Goal: Information Seeking & Learning: Learn about a topic

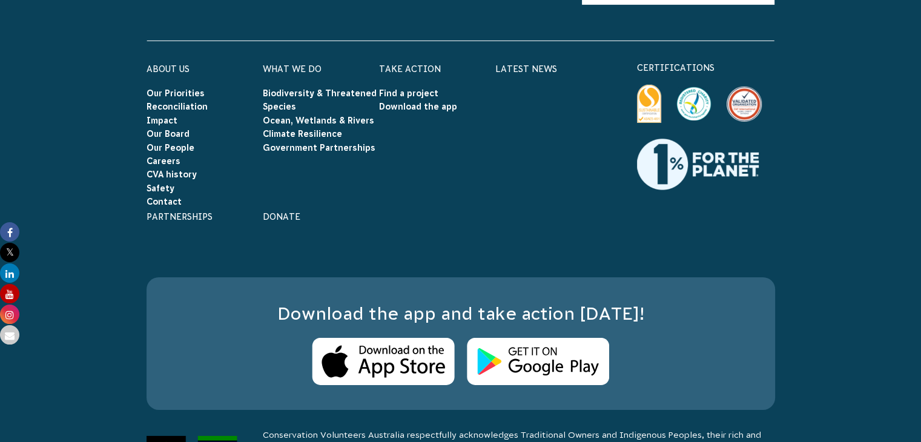
scroll to position [8636, 0]
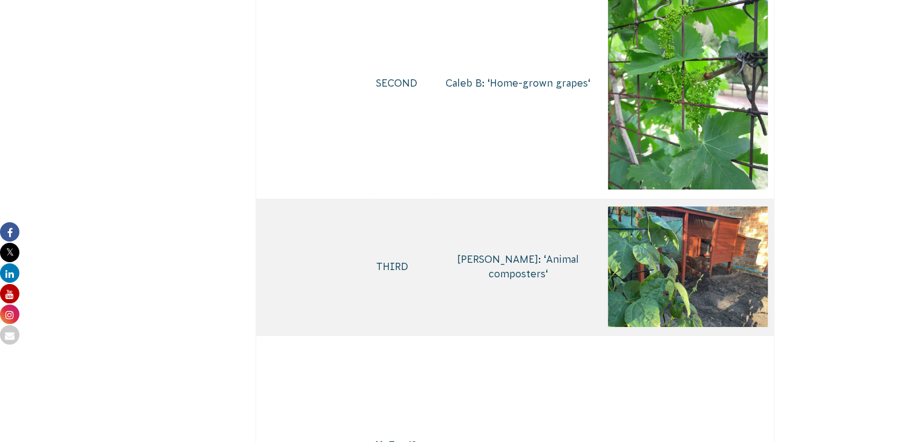
scroll to position [4696, 0]
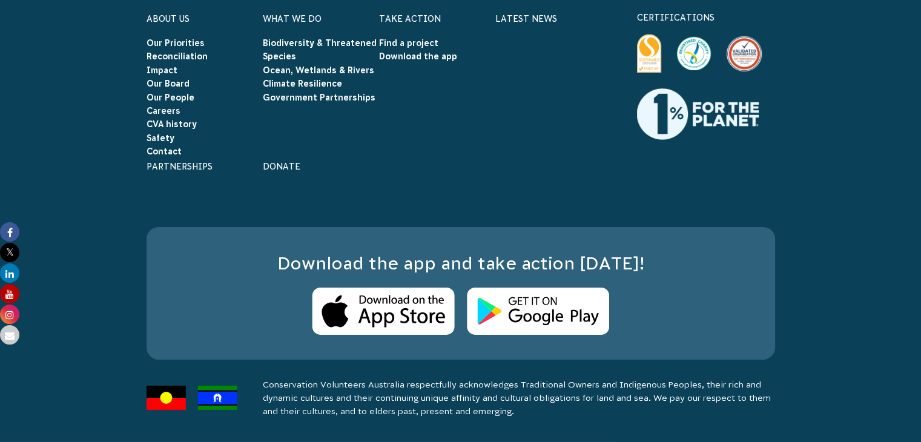
scroll to position [8993, 0]
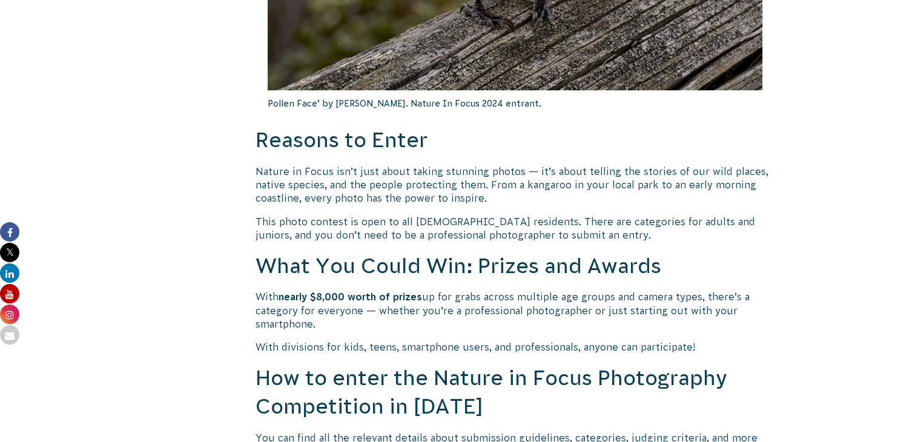
scroll to position [968, 0]
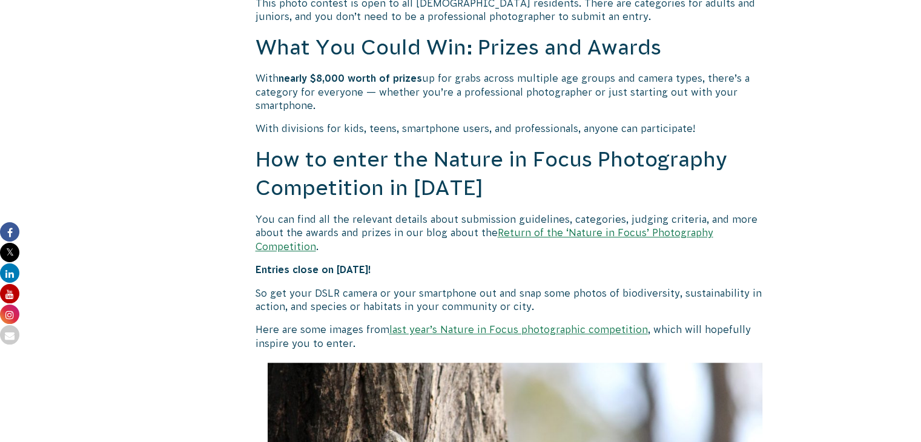
click at [656, 233] on link "Return of the ‘Nature in Focus’ Photography Competition" at bounding box center [484, 239] width 458 height 24
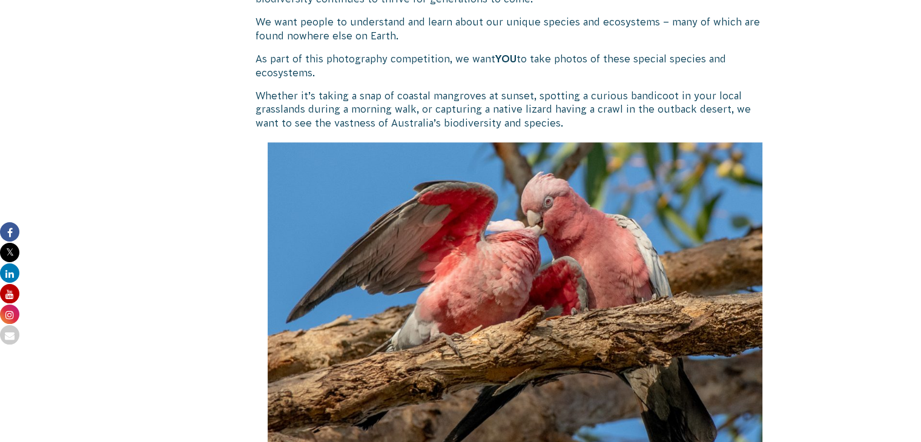
scroll to position [1560, 0]
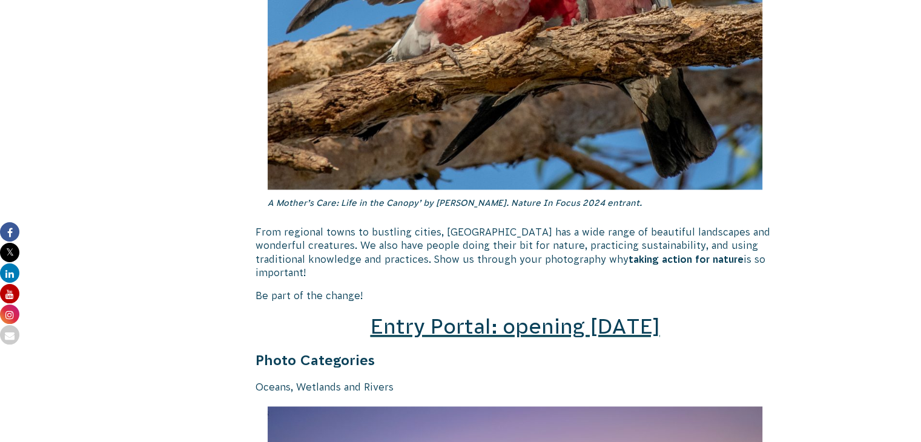
click at [569, 318] on span "Entry Portal: opening [DATE]" at bounding box center [514, 326] width 289 height 23
